Goal: Entertainment & Leisure: Consume media (video, audio)

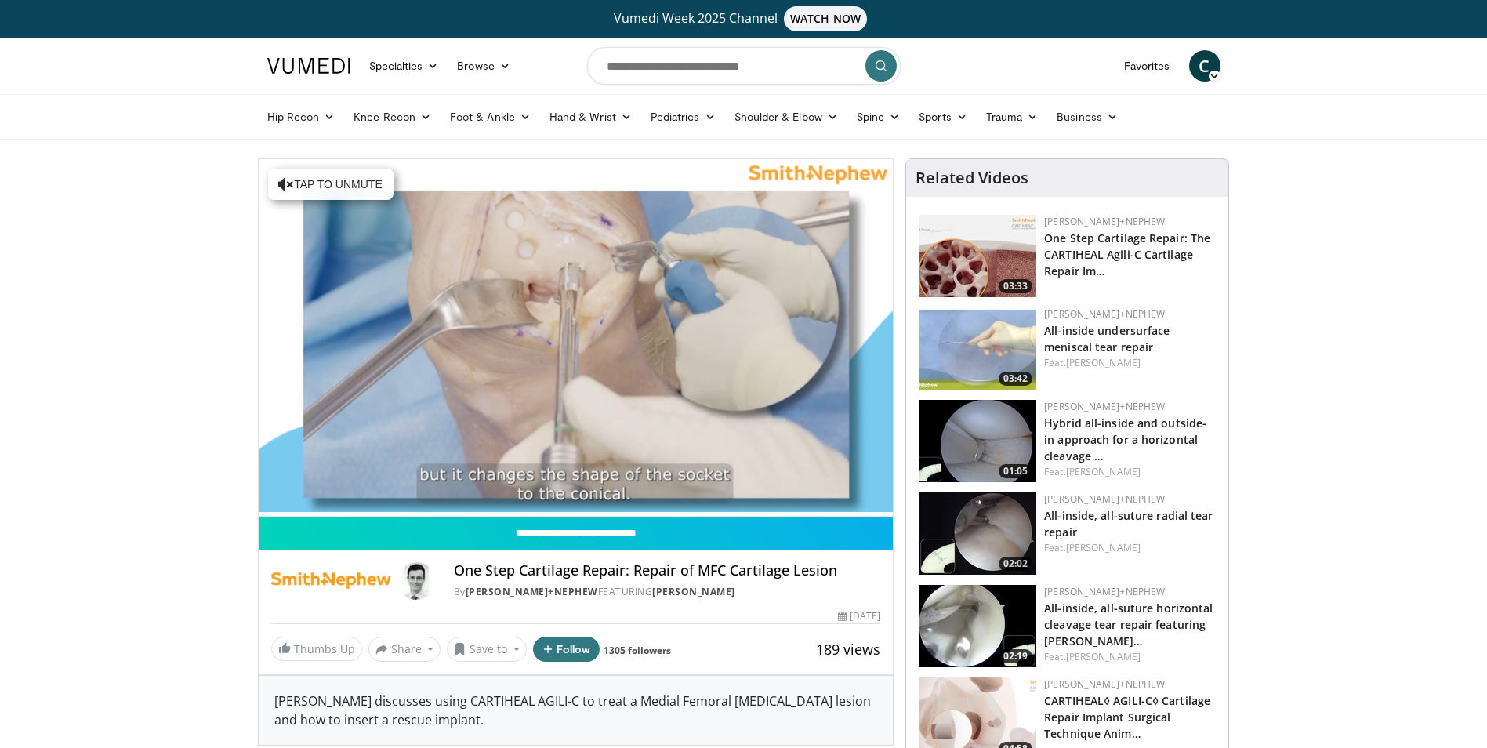
scroll to position [78, 0]
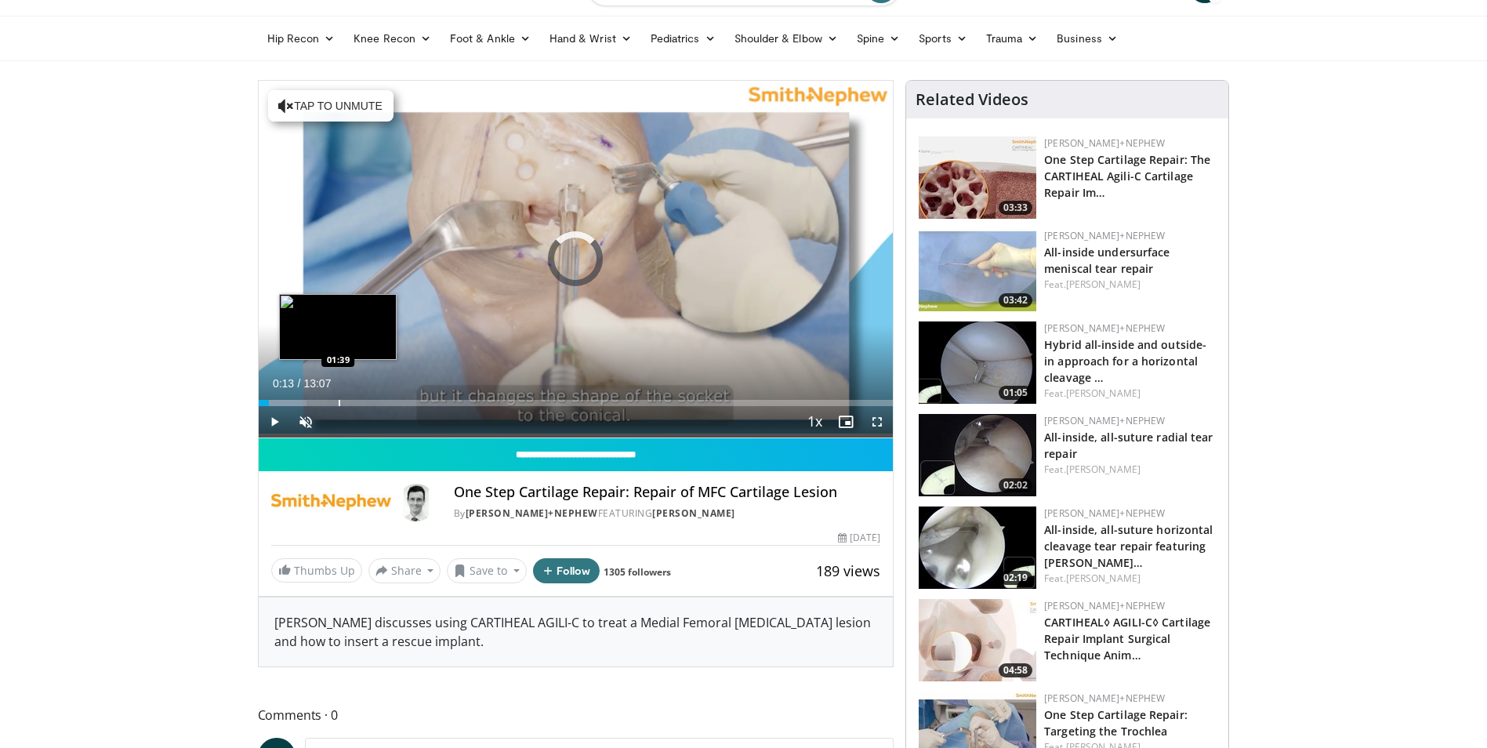
click at [339, 403] on div "Progress Bar" at bounding box center [340, 403] width 2 height 6
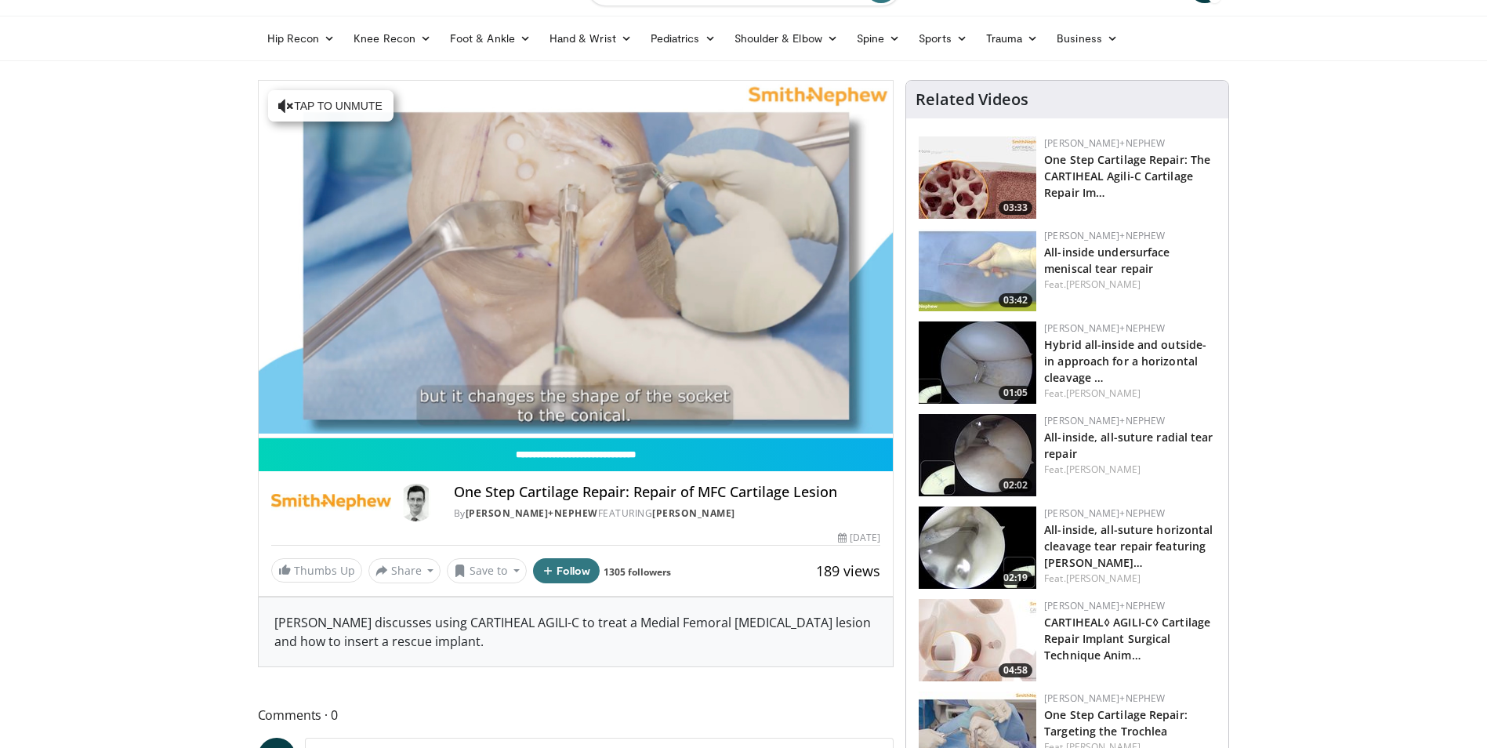
click at [390, 404] on video-js "**********" at bounding box center [576, 260] width 635 height 358
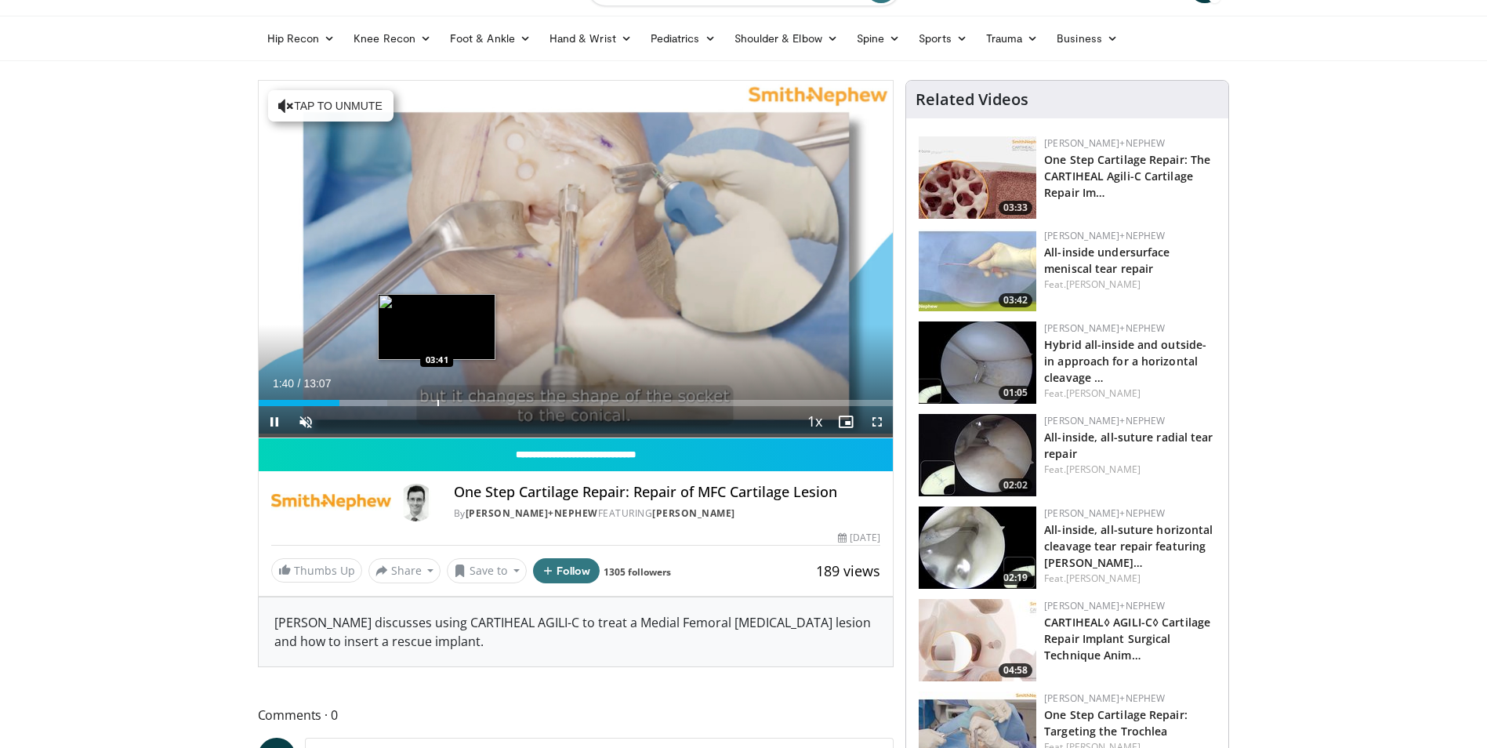
click at [439, 401] on div "Progress Bar" at bounding box center [438, 403] width 2 height 6
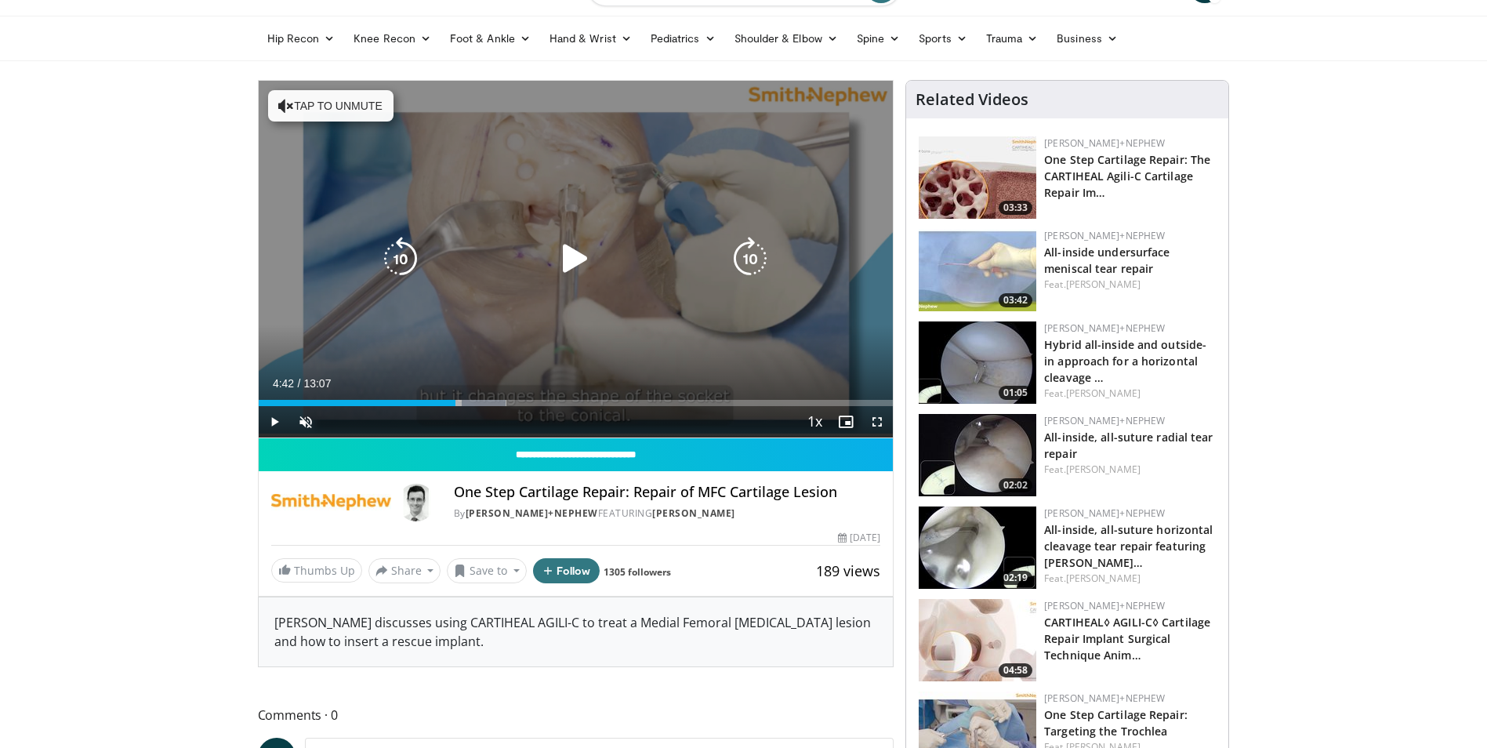
click at [486, 405] on div "Progress Bar" at bounding box center [484, 403] width 45 height 6
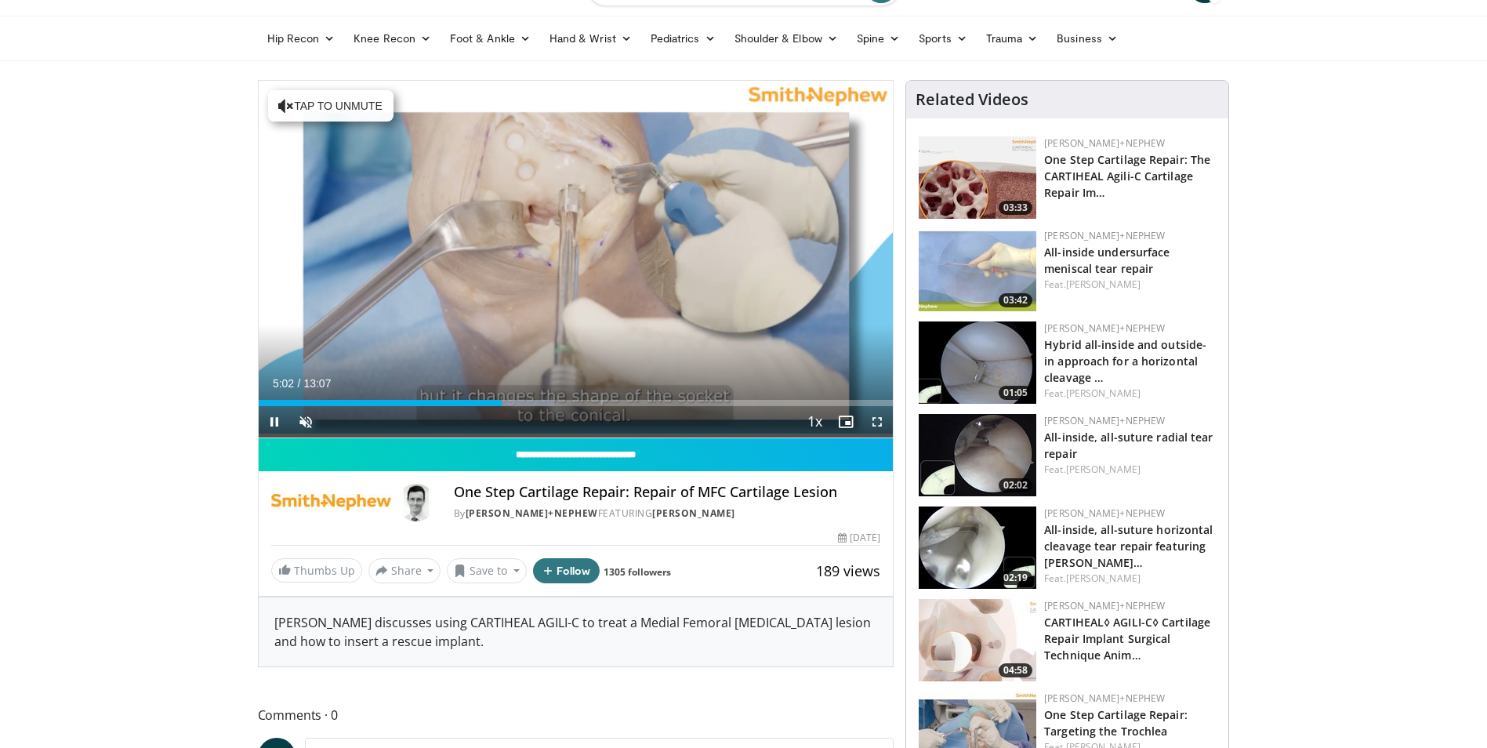
click at [539, 406] on video-js "**********" at bounding box center [576, 260] width 635 height 358
click at [549, 400] on div "Progress Bar" at bounding box center [515, 403] width 76 height 6
click at [577, 403] on div "Progress Bar" at bounding box center [578, 403] width 2 height 6
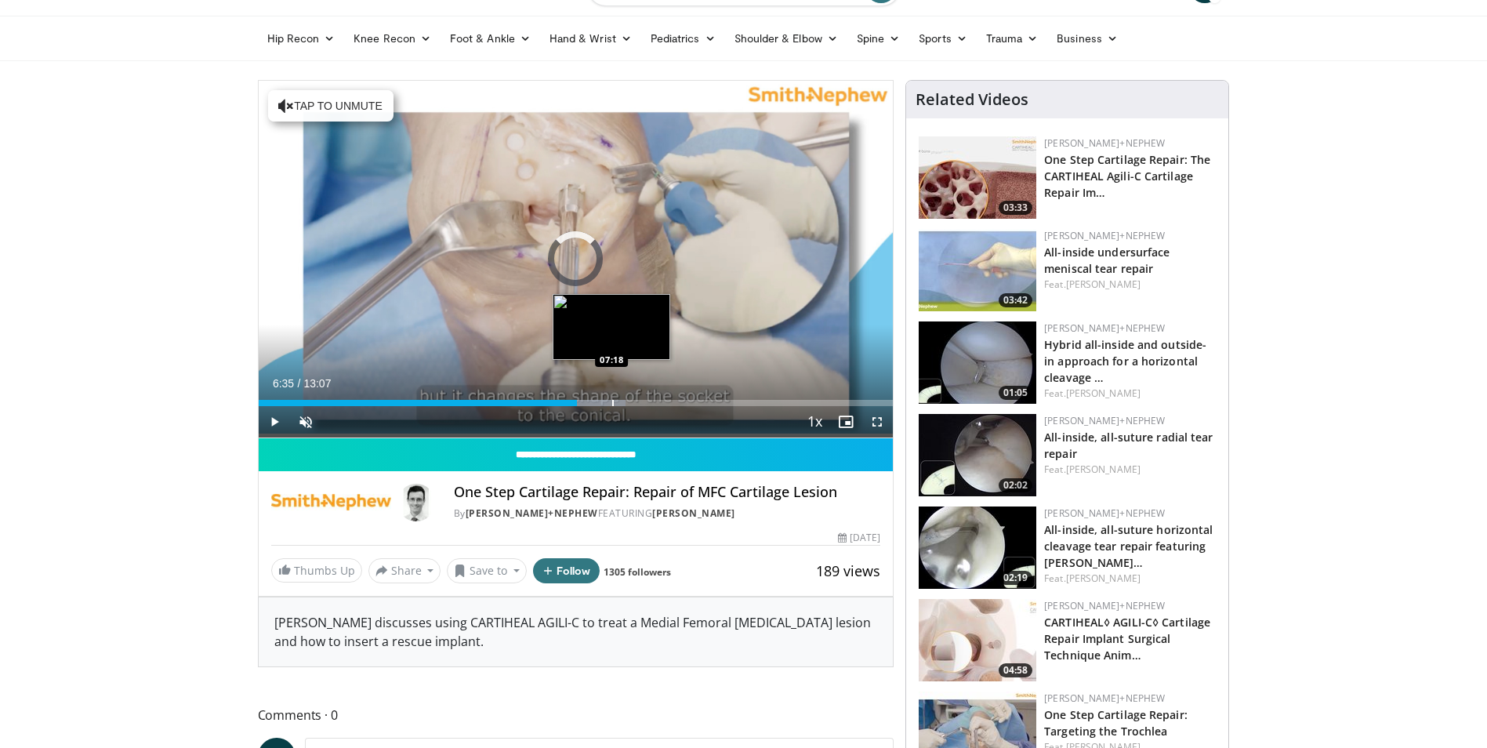
click at [613, 405] on div "Progress Bar" at bounding box center [613, 403] width 2 height 6
click at [637, 401] on div "Progress Bar" at bounding box center [638, 403] width 2 height 6
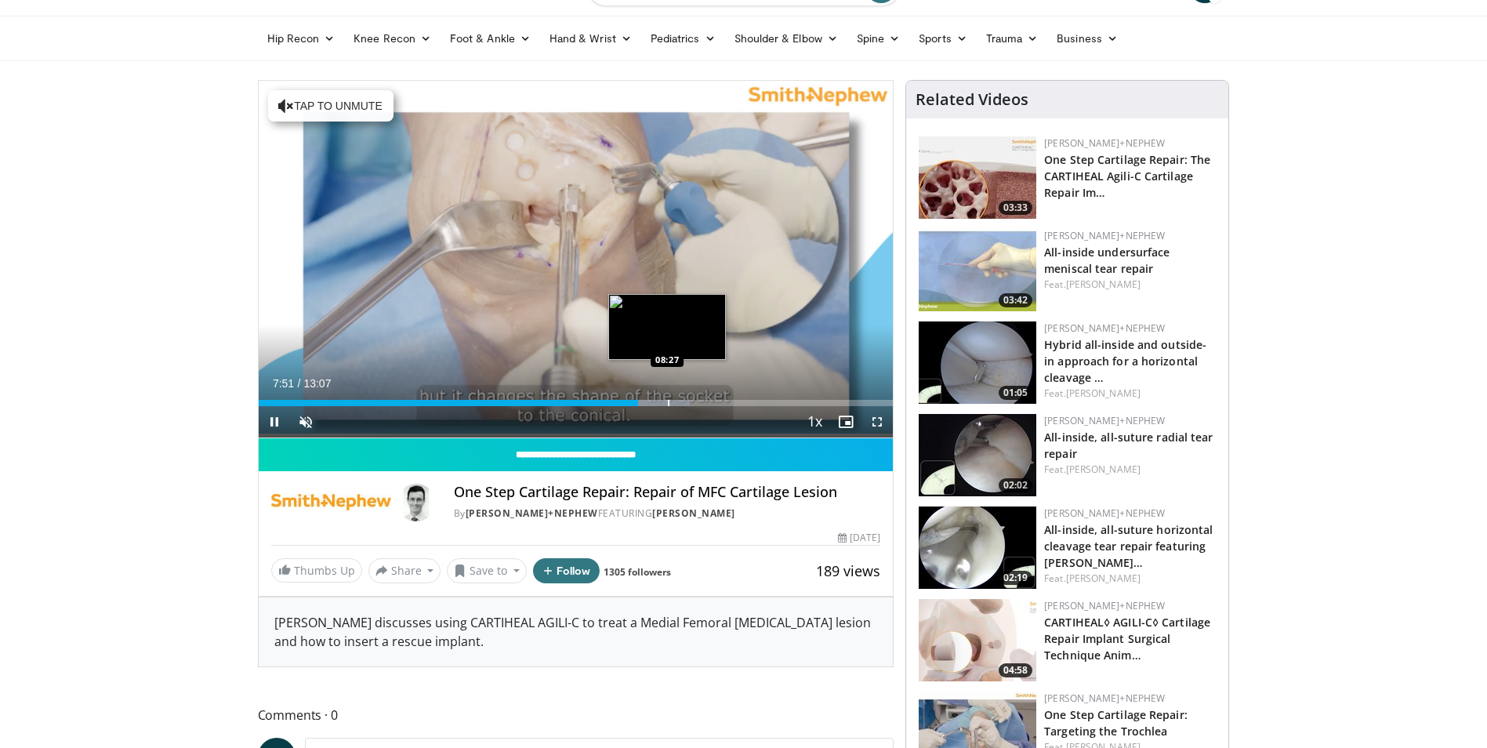
click at [668, 405] on div "Progress Bar" at bounding box center [669, 403] width 2 height 6
click at [714, 401] on div "Progress Bar" at bounding box center [715, 403] width 2 height 6
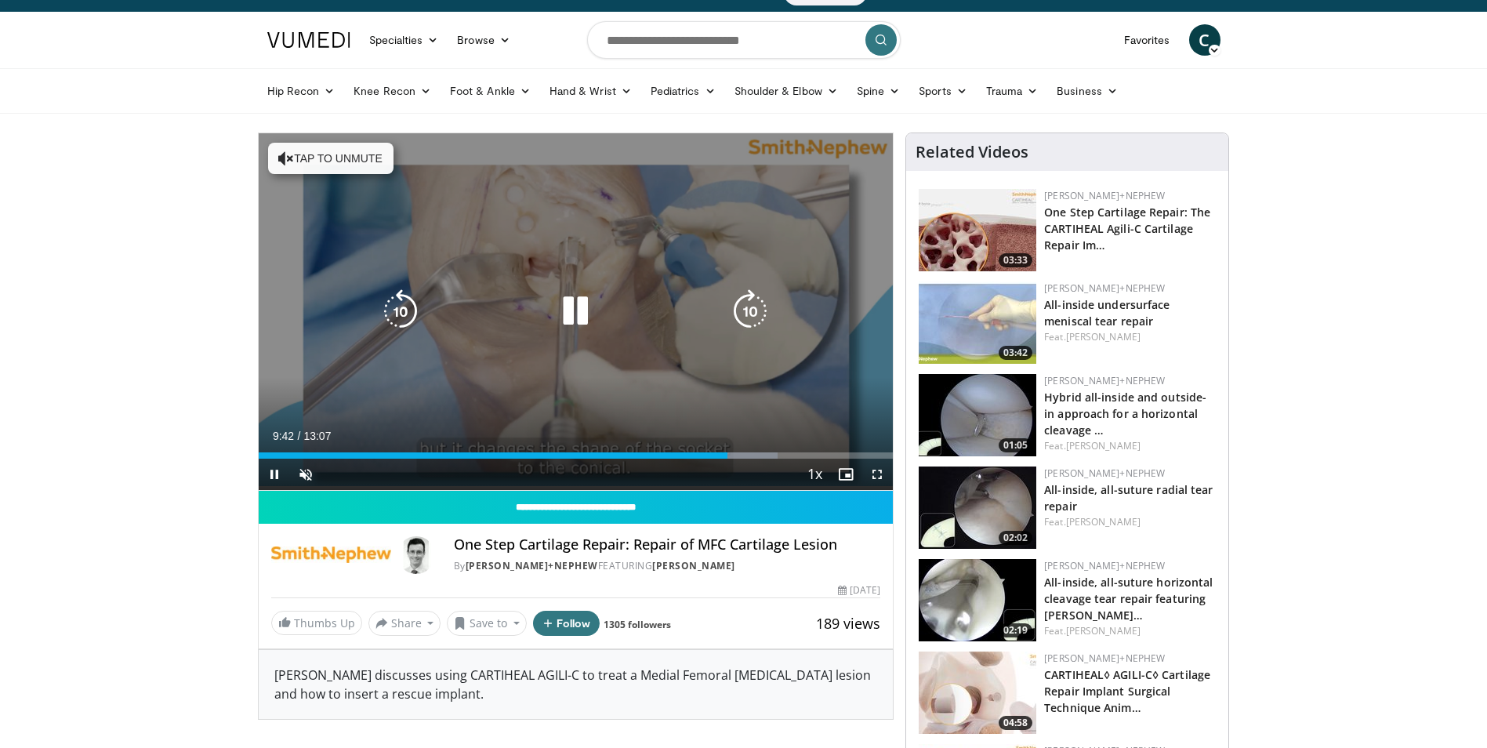
scroll to position [0, 0]
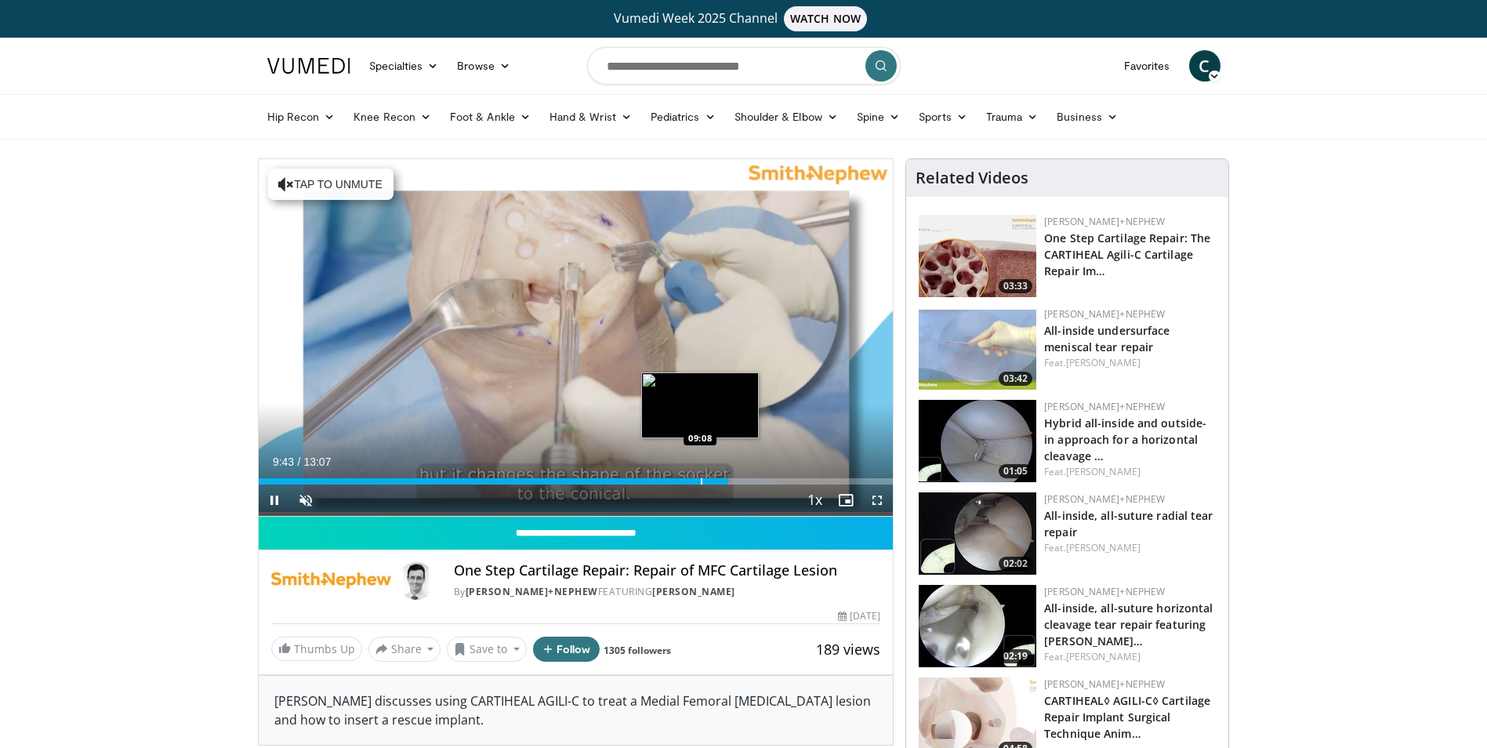
click at [701, 482] on div "Progress Bar" at bounding box center [702, 481] width 2 height 6
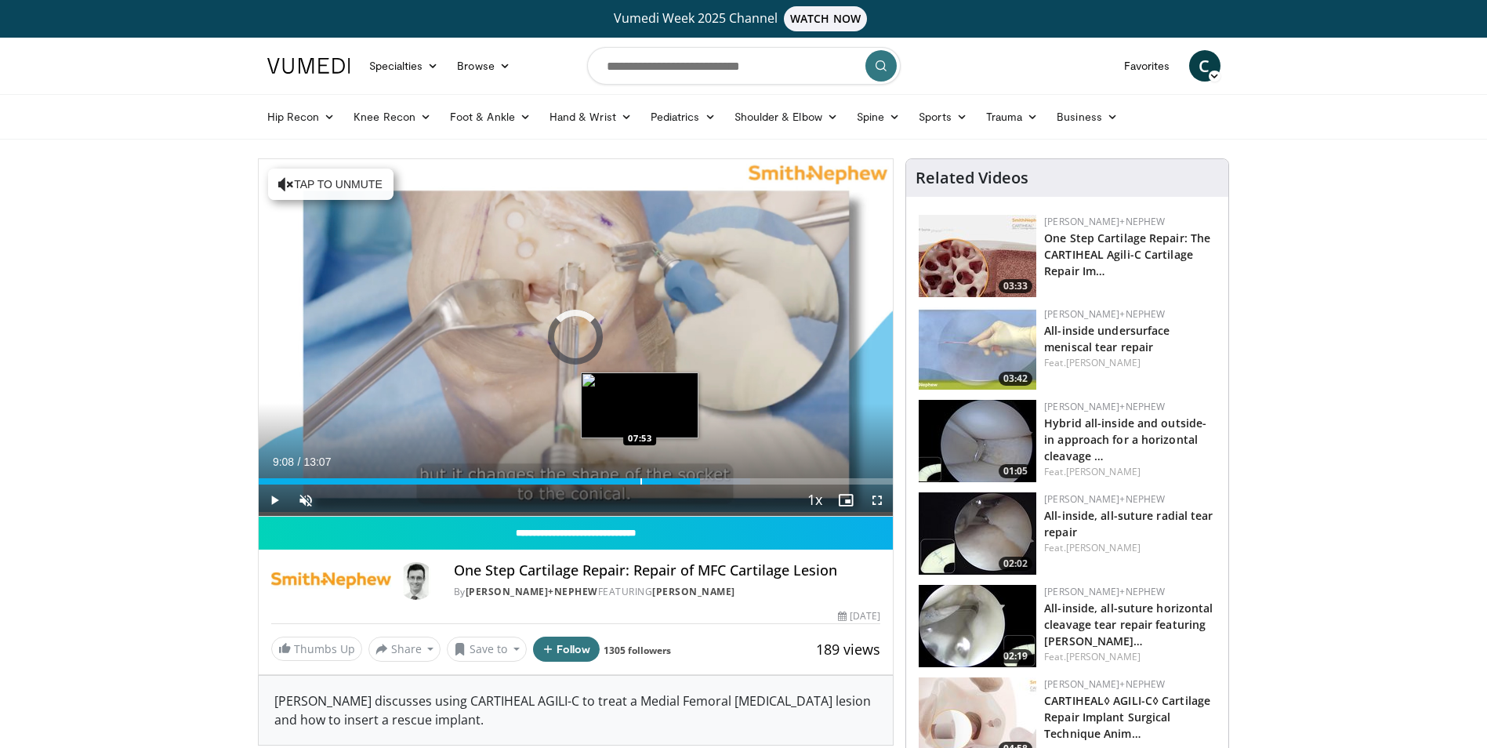
click at [638, 474] on div "Loaded : 77.51% 09:08 07:53" at bounding box center [576, 477] width 635 height 15
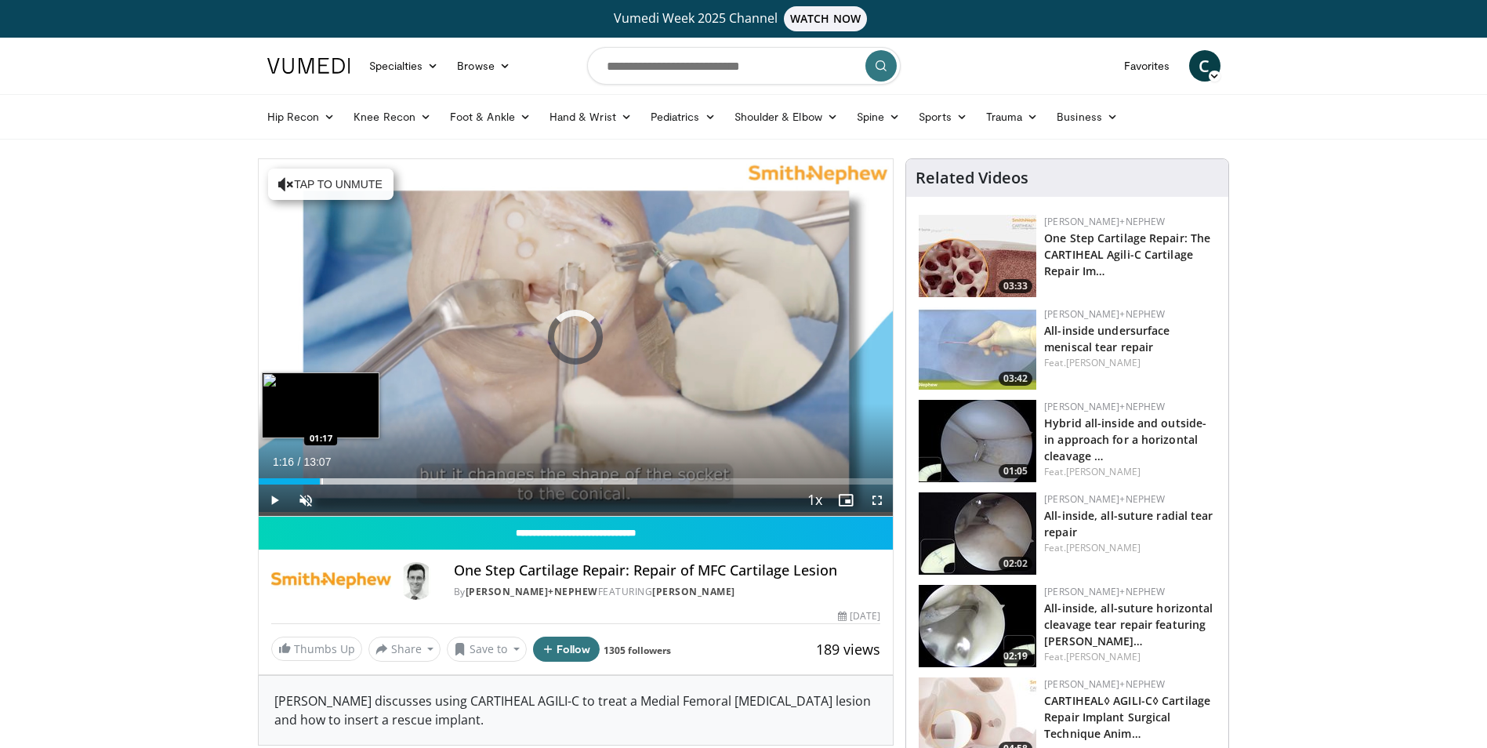
click at [321, 479] on div "Progress Bar" at bounding box center [322, 481] width 2 height 6
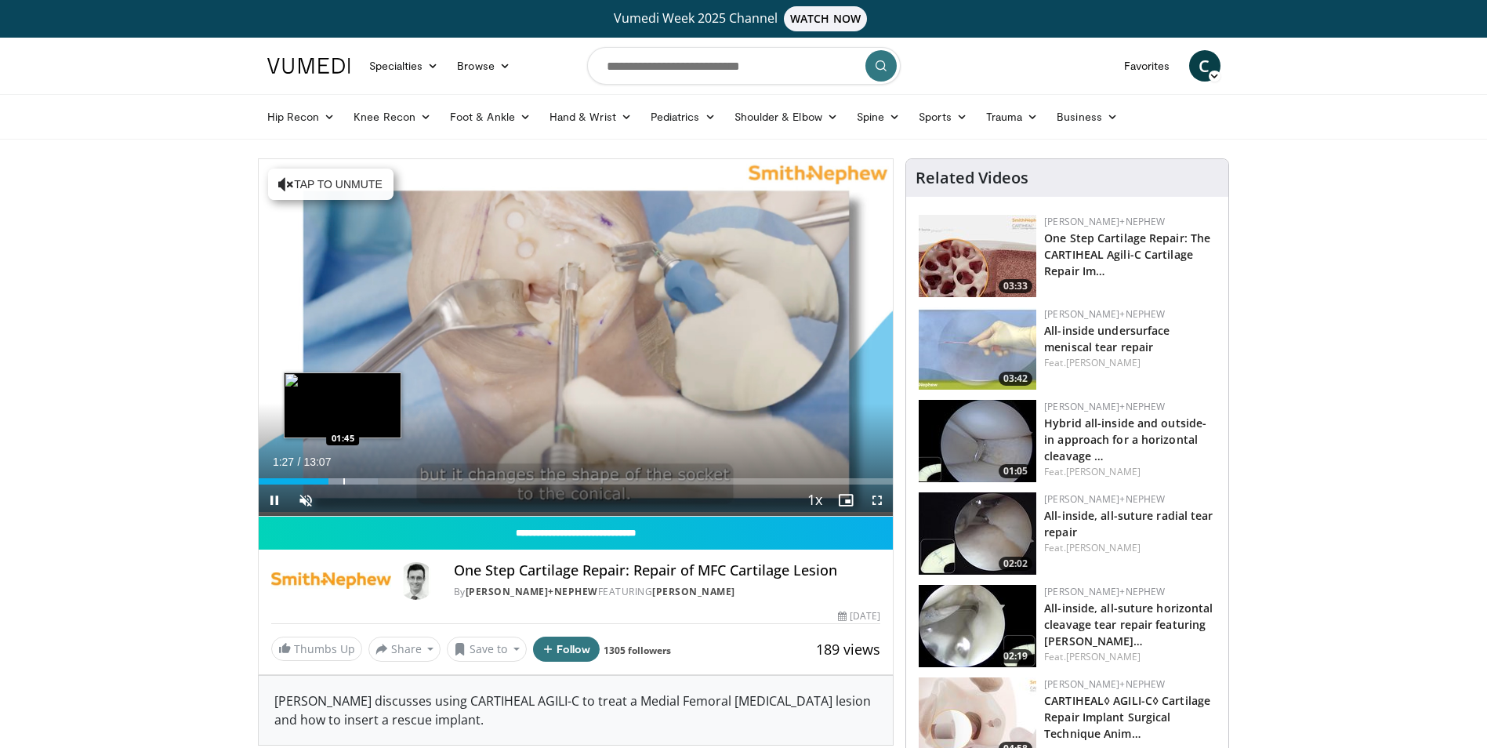
click at [343, 481] on div "Progress Bar" at bounding box center [344, 481] width 2 height 6
click at [360, 481] on div "Progress Bar" at bounding box center [361, 481] width 2 height 6
click at [318, 482] on div "Progress Bar" at bounding box center [319, 481] width 2 height 6
click at [301, 479] on div "Progress Bar" at bounding box center [302, 481] width 2 height 6
click at [287, 479] on div "Progress Bar" at bounding box center [288, 481] width 2 height 6
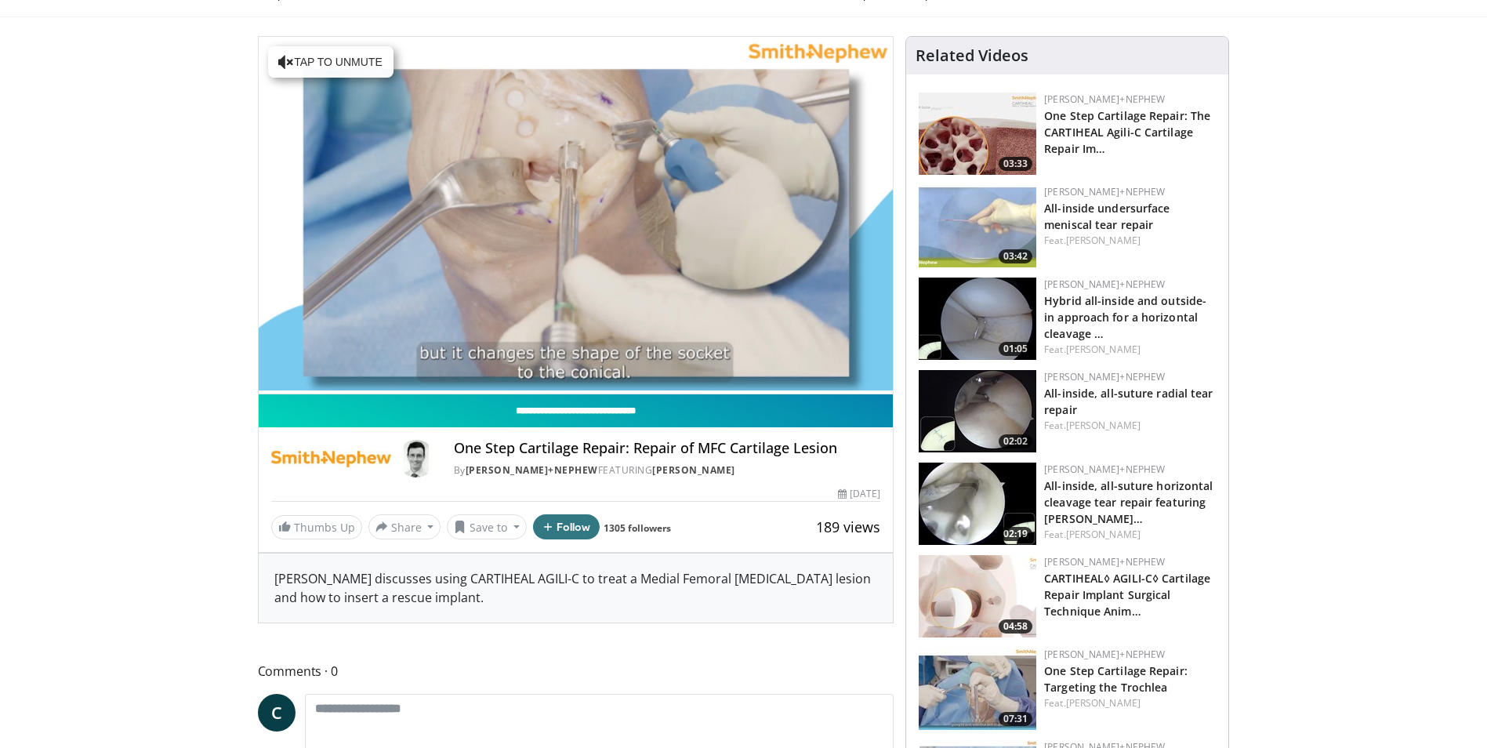
scroll to position [78, 0]
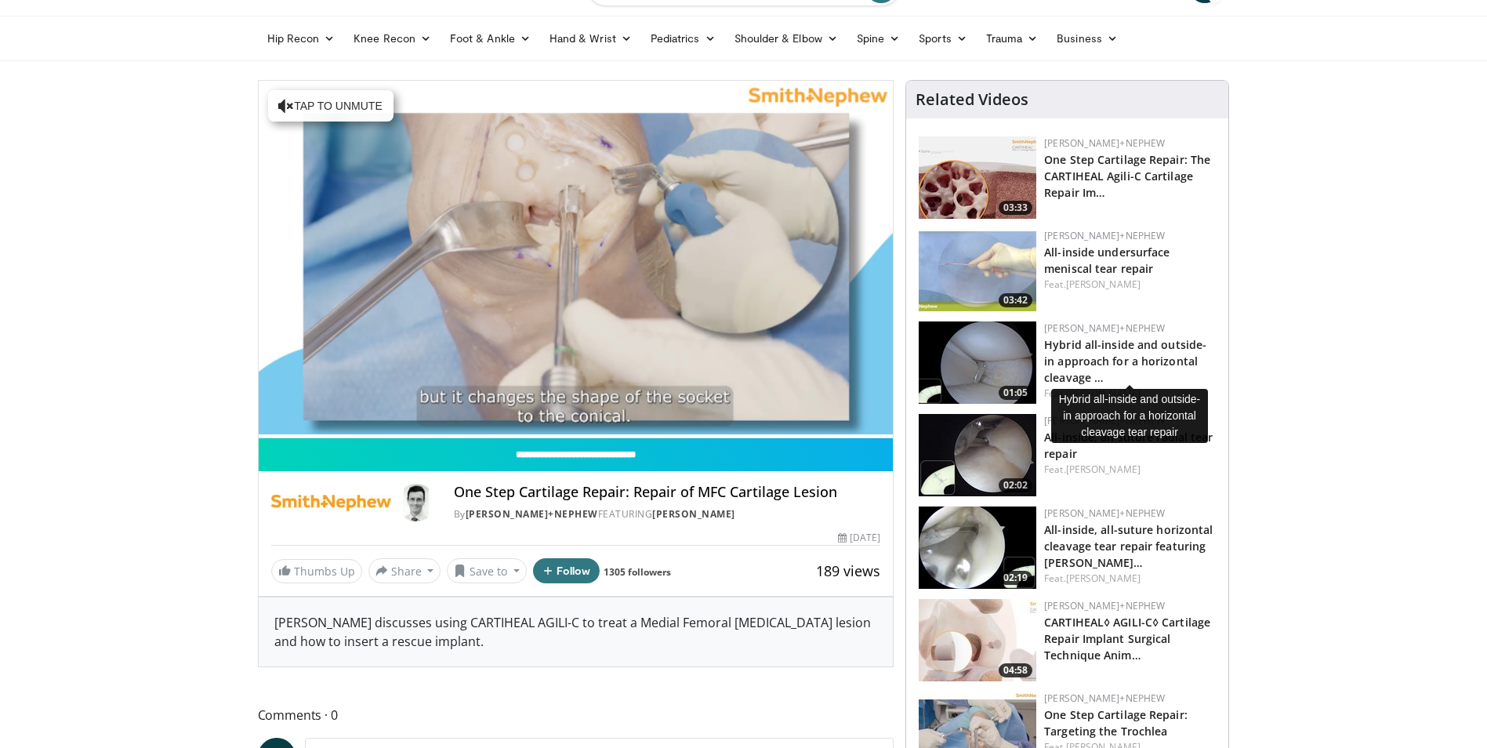
click at [1111, 352] on h3 "Hybrid all-inside and outside-in approach for a horizontal cleavage …" at bounding box center [1130, 360] width 172 height 49
click at [1102, 350] on link "Hybrid all-inside and outside-in approach for a horizontal cleavage …" at bounding box center [1125, 361] width 162 height 48
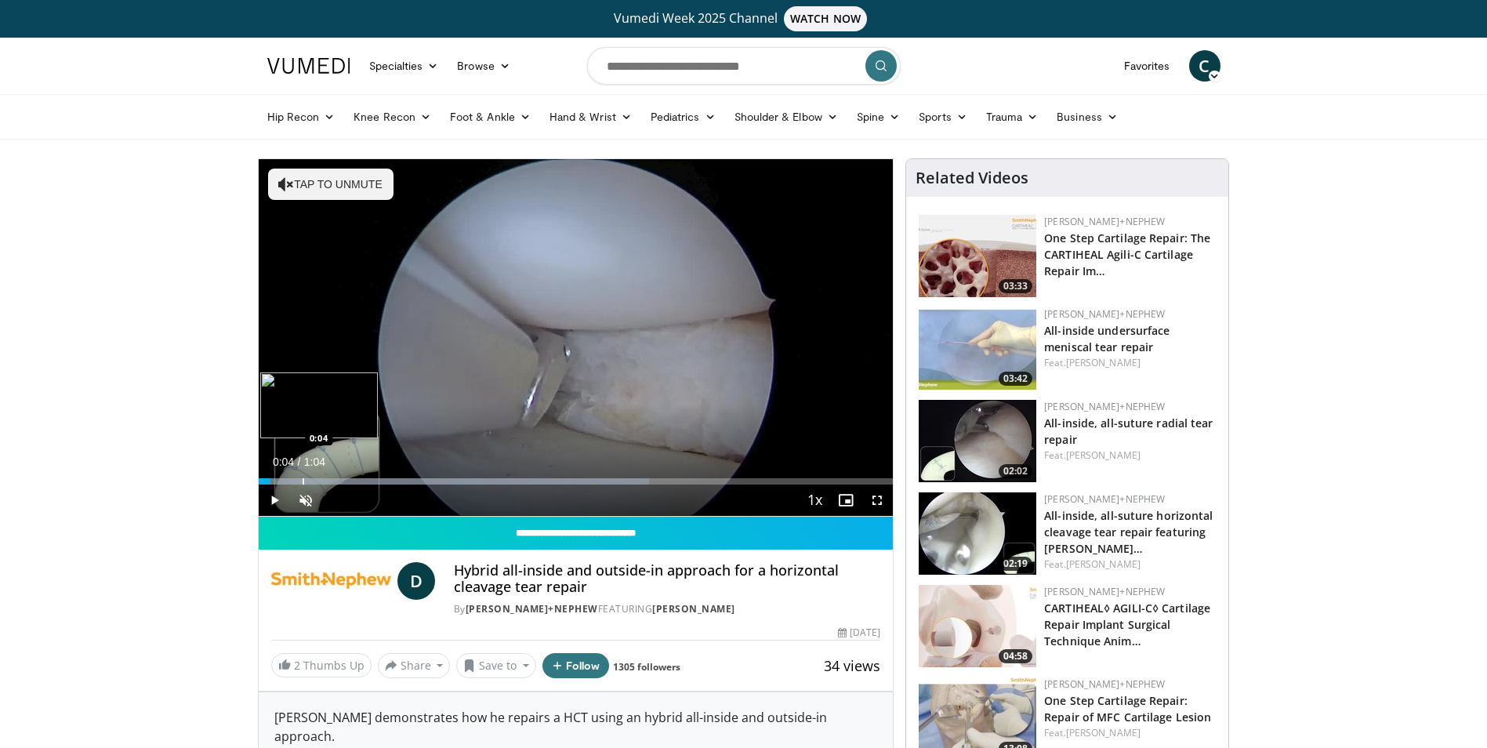
click at [303, 480] on div "Progress Bar" at bounding box center [304, 481] width 2 height 6
click at [360, 478] on div "Progress Bar" at bounding box center [361, 481] width 2 height 6
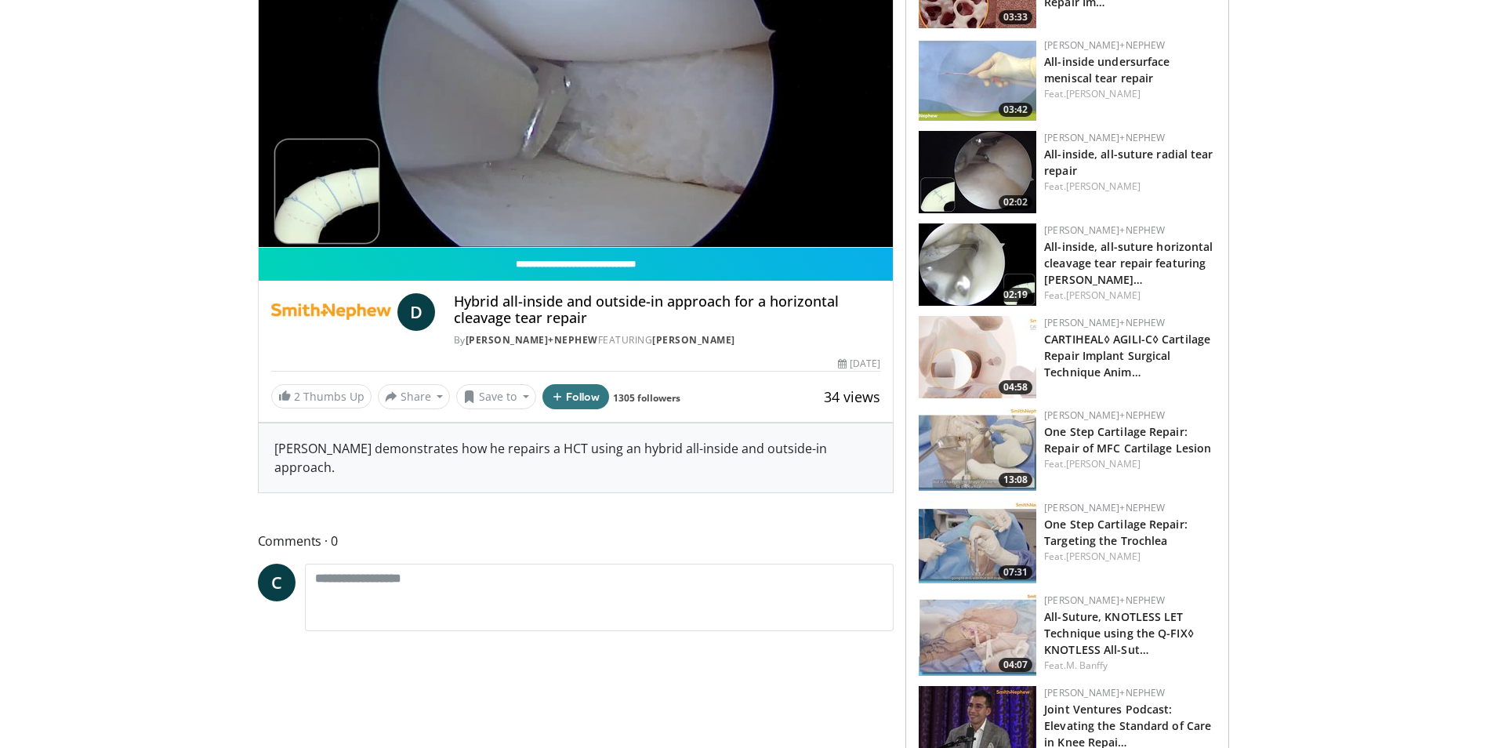
scroll to position [392, 0]
